Goal: Communication & Community: Answer question/provide support

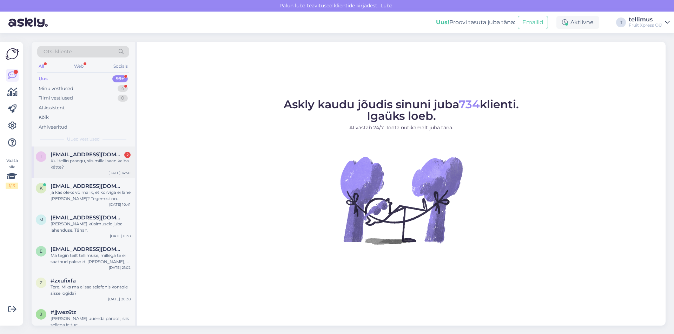
click at [92, 150] on div "i [EMAIL_ADDRESS][DOMAIN_NAME] 2 Kui tellin praegu, siis millal saan kaiba kätt…" at bounding box center [83, 163] width 103 height 32
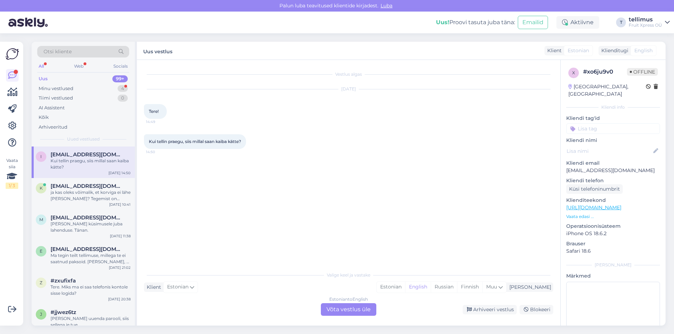
click at [350, 307] on div "Estonian to English Võta vestlus üle" at bounding box center [348, 309] width 55 height 13
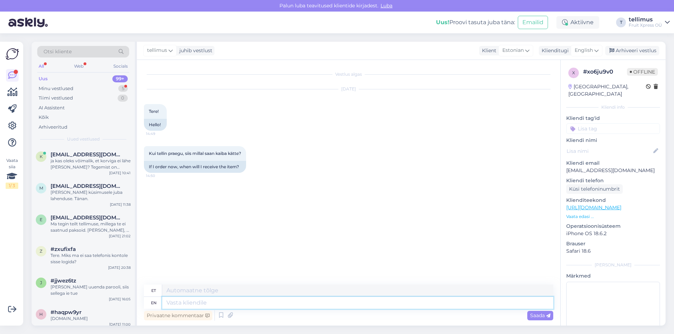
click at [212, 300] on textarea at bounding box center [357, 303] width 391 height 12
type textarea "Tere!"
type textarea "Tere! [GEOGRAPHIC_DATA] k"
type textarea "Tere! [GEOGRAPHIC_DATA]"
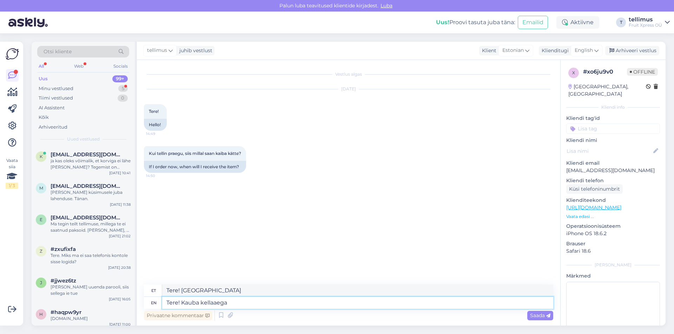
type textarea "Tere! Kauba kellaaega s"
type textarea "Tere! Kauba kellaaeg"
type textarea "Tere! Kauba kellaaega saab"
type textarea "Tere! Kauba kellaajaga saab"
type textarea "Tere! Kauba kellaaega saab valida"
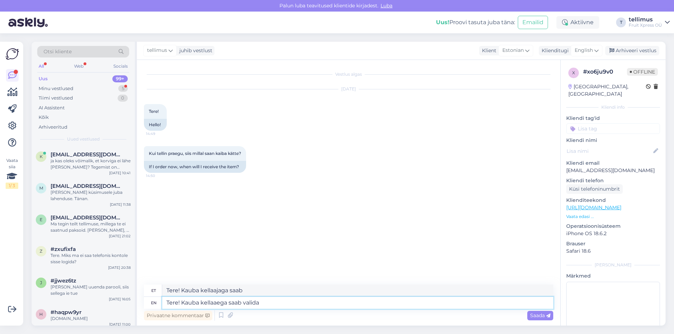
type textarea "Tere! Kauba kellaaega saab valida"
type textarea "Tere! Kauba kellaaega saab valida e-poest t"
type textarea "Tere! Kauba kellaaega saab valida e-poest"
type textarea "Tere! Kauba kellaaega saab valida e-poest tellimust e"
type textarea "Tere! Kauba kellaaega saab valida e-poest tellimus"
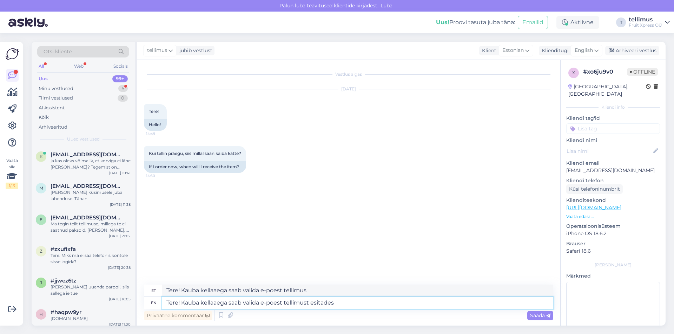
type textarea "Tere! Kauba kellaaega saab valida e-poest tellimust esitades."
type textarea "Tere! Kauba kellaaega saab valida e-poest tellimuste esitades."
type textarea "Tere! Kauba kellaaega saab valida e-poest tellimust esitades."
click at [534, 314] on span "Saada" at bounding box center [540, 316] width 20 height 6
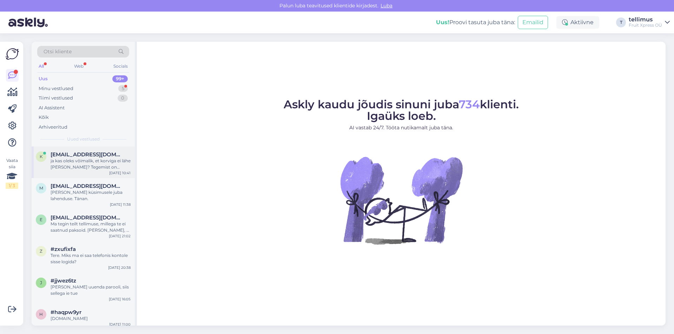
click at [86, 168] on div "ja kas oleks võimalik, et korviga ei lähe [PERSON_NAME]? Tegemist on kingituseg…" at bounding box center [91, 164] width 80 height 13
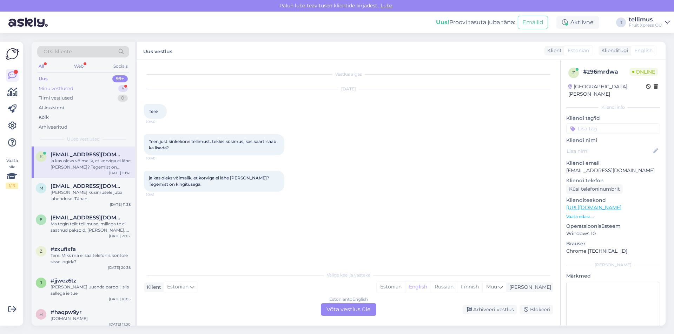
click at [72, 88] on div "Minu vestlused" at bounding box center [56, 88] width 35 height 7
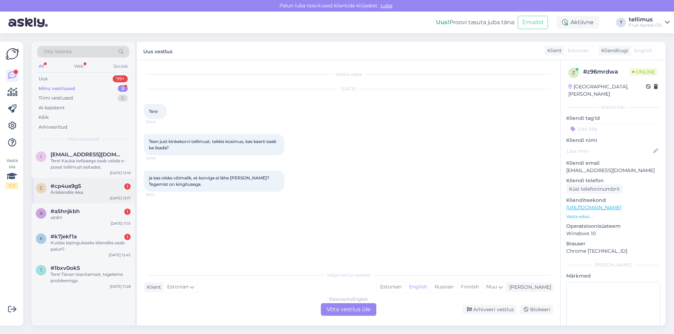
click at [85, 190] on div "Ärikliendile ikka" at bounding box center [91, 192] width 80 height 6
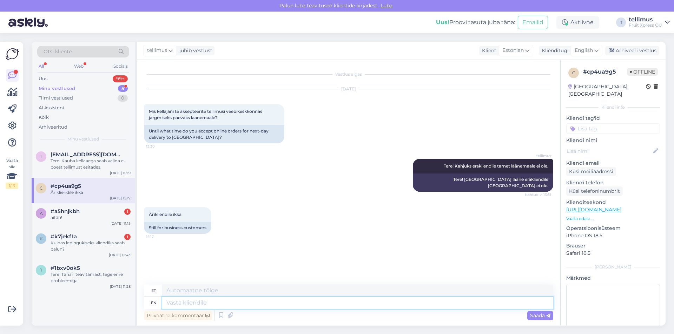
click at [181, 308] on textarea at bounding box center [357, 303] width 391 height 12
click at [175, 294] on textarea at bounding box center [357, 291] width 391 height 12
drag, startPoint x: 517, startPoint y: 292, endPoint x: 53, endPoint y: 281, distance: 464.9
click at [53, 281] on div "Otsi kliente All Web Socials Uus 99+ Minu vestlused 5 Tiimi vestlused 0 AI Assi…" at bounding box center [349, 184] width 634 height 284
type textarea "See nüüd oleneb Teie transpordi ringist, Est-Trans saab kuni 15ni eelneval päev…"
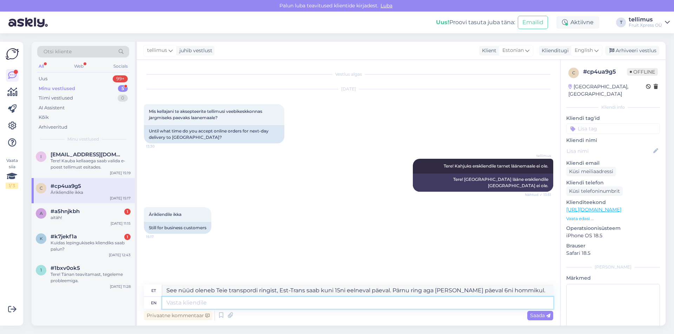
click at [192, 303] on textarea at bounding box center [357, 303] width 391 height 12
paste textarea "See nüüd oleneb Teie transpordi ringist, Est-Trans saab kuni 15ni eelneval päev…"
type textarea "See nüüd oleneb Teie transpordi ringist, Est-Trans saab kuni 15ni eelneval päev…"
type textarea "See nüüd oleneb Teie transpordi ringist, Est-Trans saab kuni 15. päeval päeval.…"
type textarea "See nüüd oleneb Teie transpordi ringist, Est-Trans saab kuni 15ni eelneval päev…"
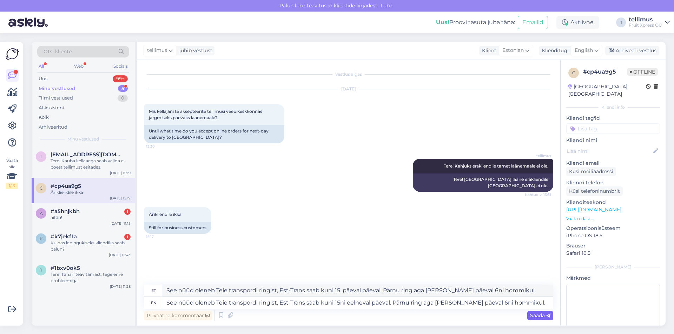
click at [537, 312] on div "Saada" at bounding box center [540, 315] width 26 height 9
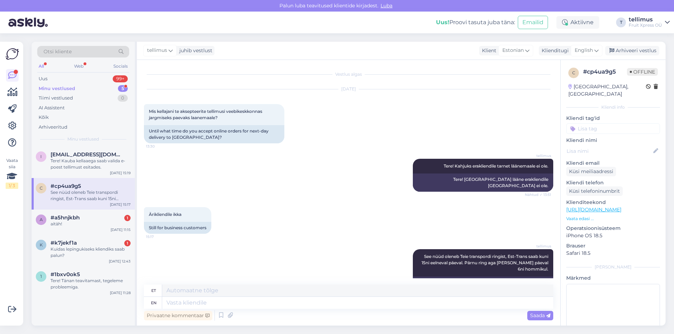
scroll to position [18, 0]
